Goal: Browse casually: Explore the website without a specific task or goal

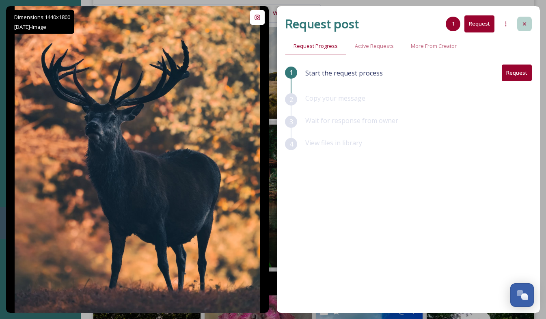
scroll to position [1788, 0]
click at [527, 20] on div at bounding box center [525, 24] width 15 height 15
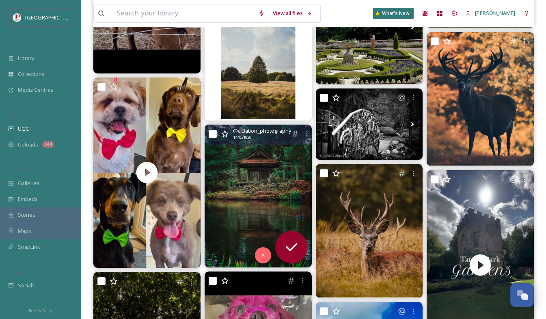
click at [258, 178] on img at bounding box center [258, 196] width 107 height 143
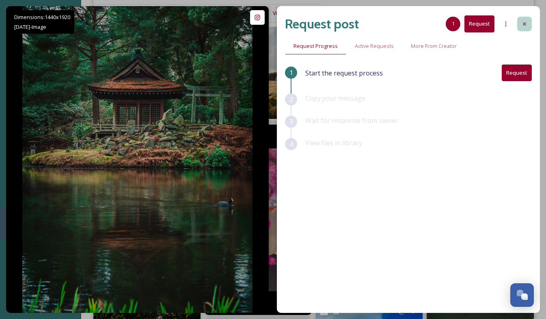
click at [525, 23] on icon at bounding box center [525, 24] width 7 height 7
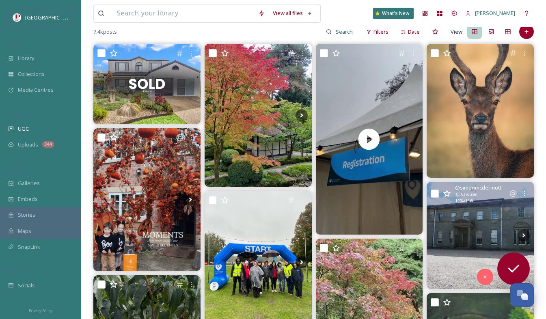
scroll to position [81, 0]
click at [466, 226] on img at bounding box center [480, 235] width 107 height 107
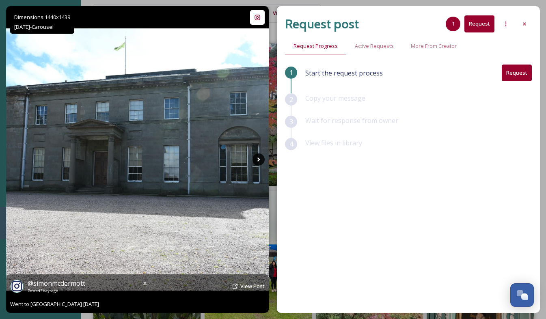
click at [255, 160] on icon at bounding box center [259, 160] width 12 height 12
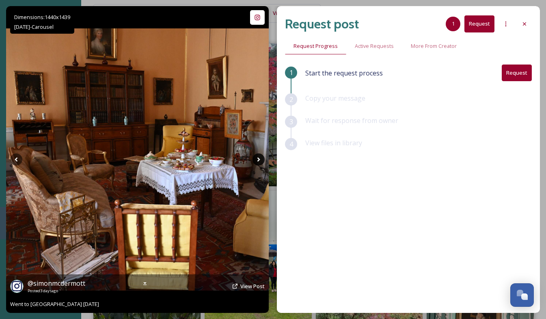
click at [258, 160] on icon at bounding box center [259, 160] width 12 height 12
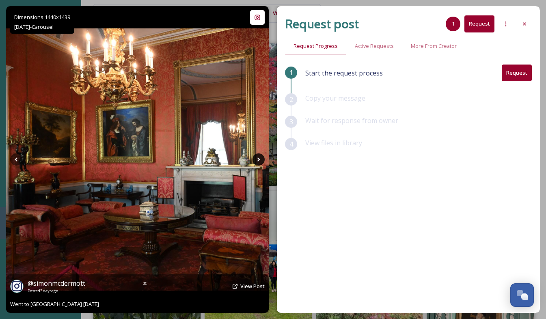
click at [255, 160] on icon at bounding box center [259, 160] width 12 height 12
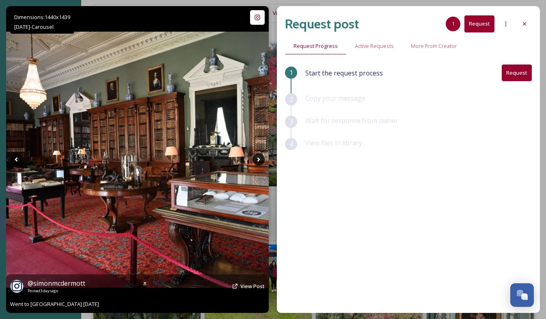
click at [255, 160] on icon at bounding box center [259, 160] width 12 height 12
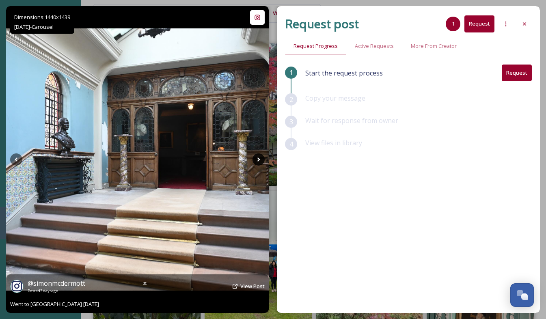
click at [255, 160] on icon at bounding box center [259, 160] width 12 height 12
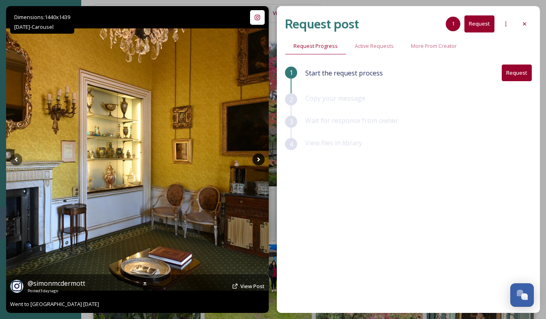
click at [255, 160] on icon at bounding box center [259, 160] width 12 height 12
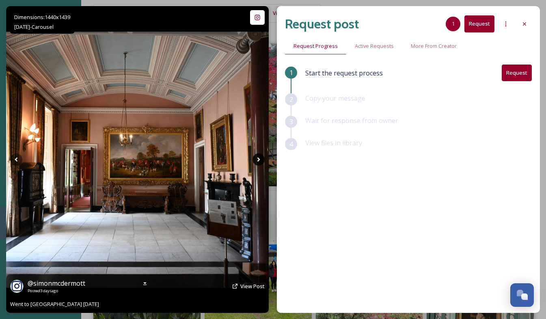
click at [255, 160] on icon at bounding box center [259, 160] width 12 height 12
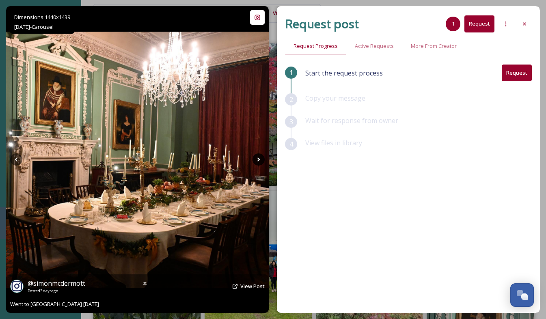
click at [255, 160] on icon at bounding box center [259, 160] width 12 height 12
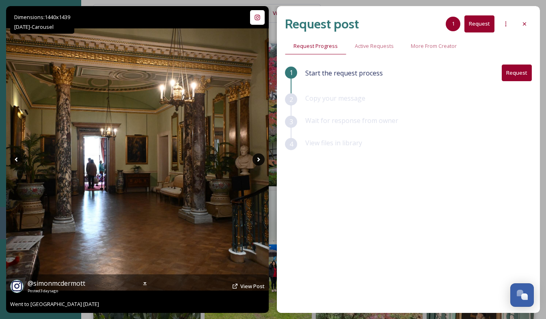
click at [255, 160] on icon at bounding box center [259, 160] width 12 height 12
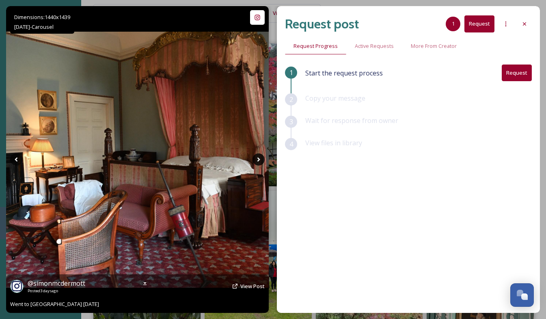
click at [255, 160] on icon at bounding box center [259, 160] width 12 height 12
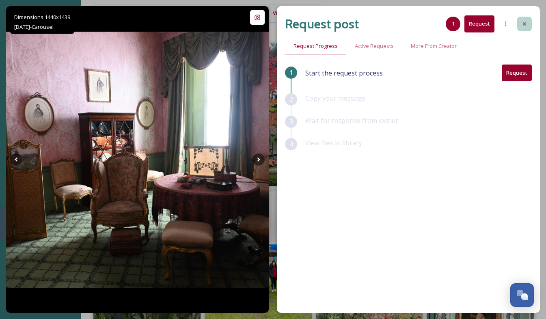
click at [528, 26] on icon at bounding box center [525, 24] width 7 height 7
